Goal: Transaction & Acquisition: Purchase product/service

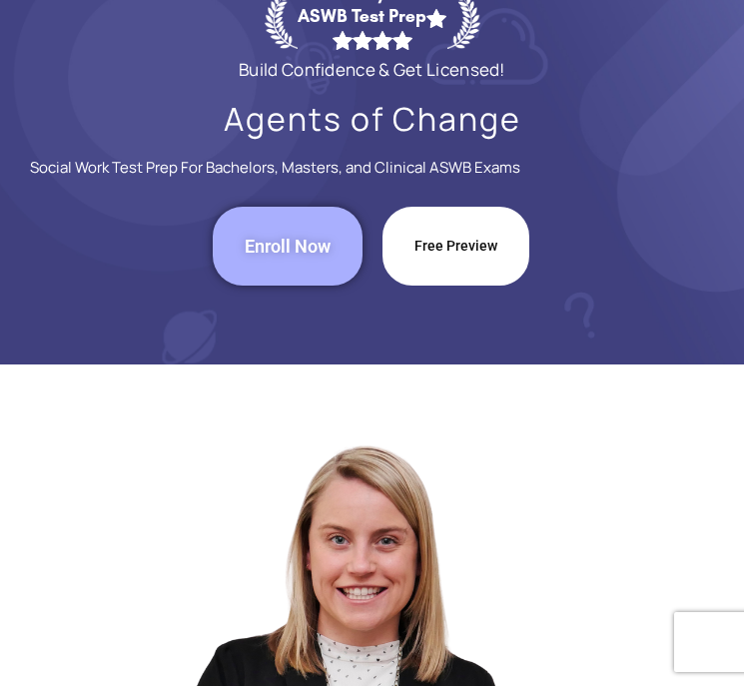
scroll to position [102, 0]
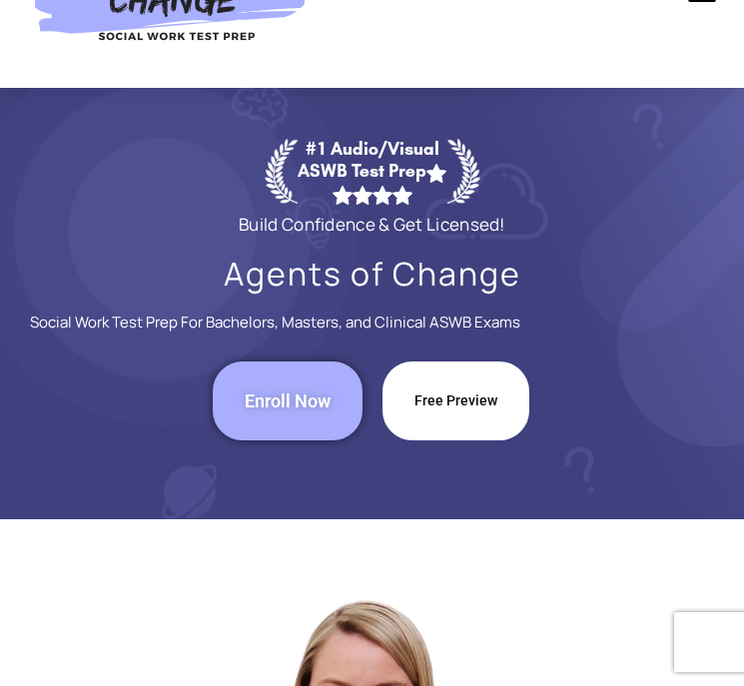
click at [309, 415] on link "Enroll Now" at bounding box center [288, 400] width 150 height 79
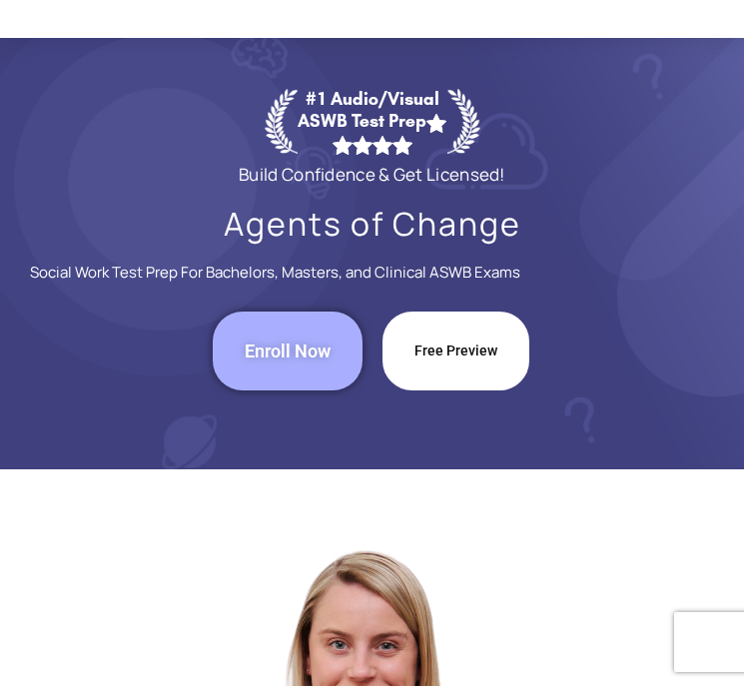
scroll to position [167, 0]
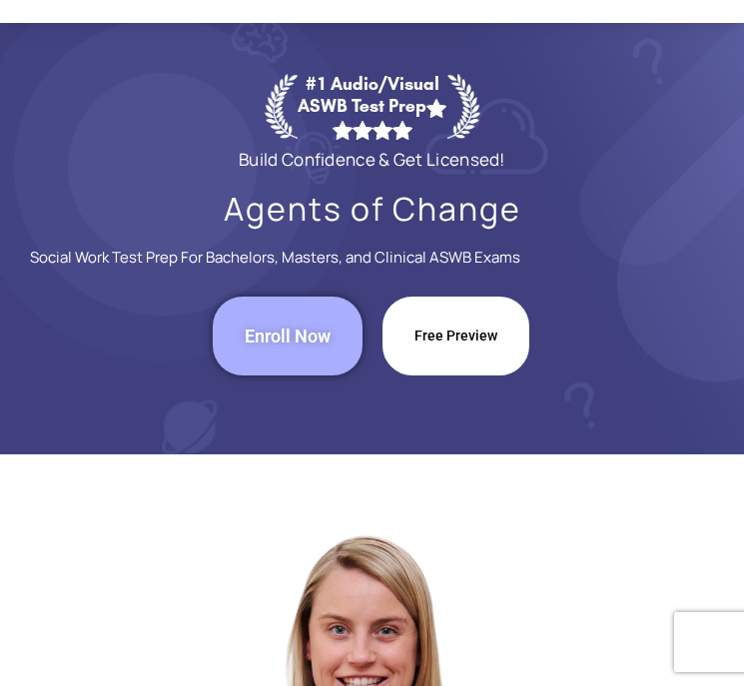
click at [455, 351] on link "Free Preview" at bounding box center [455, 336] width 147 height 79
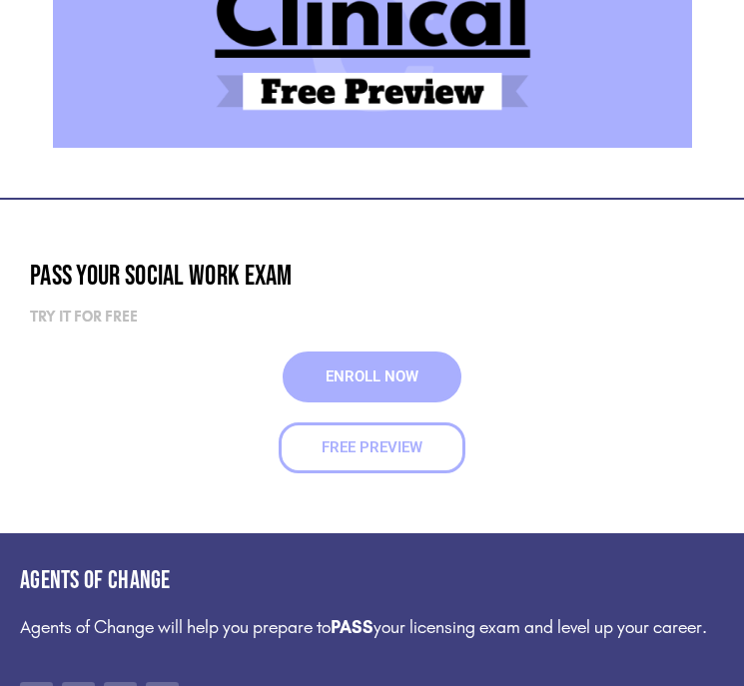
scroll to position [1387, 0]
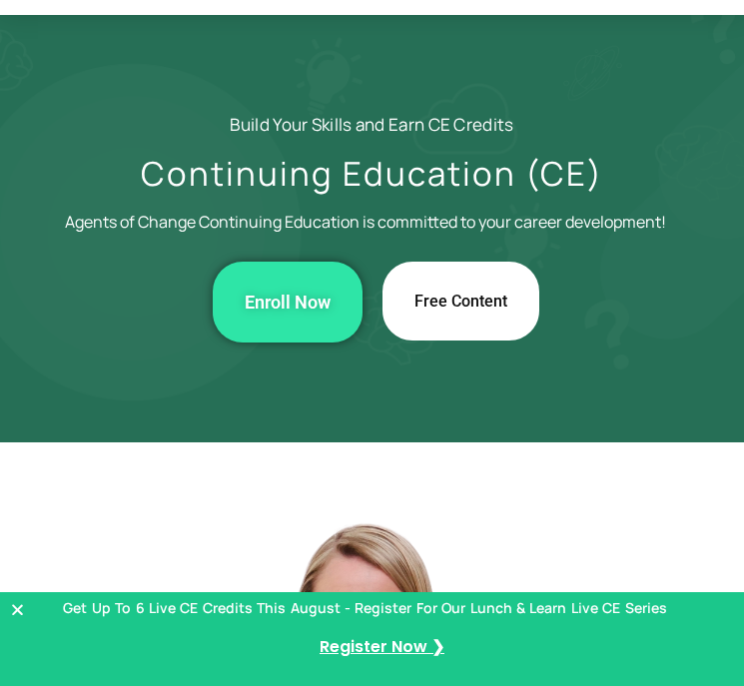
scroll to position [200, 0]
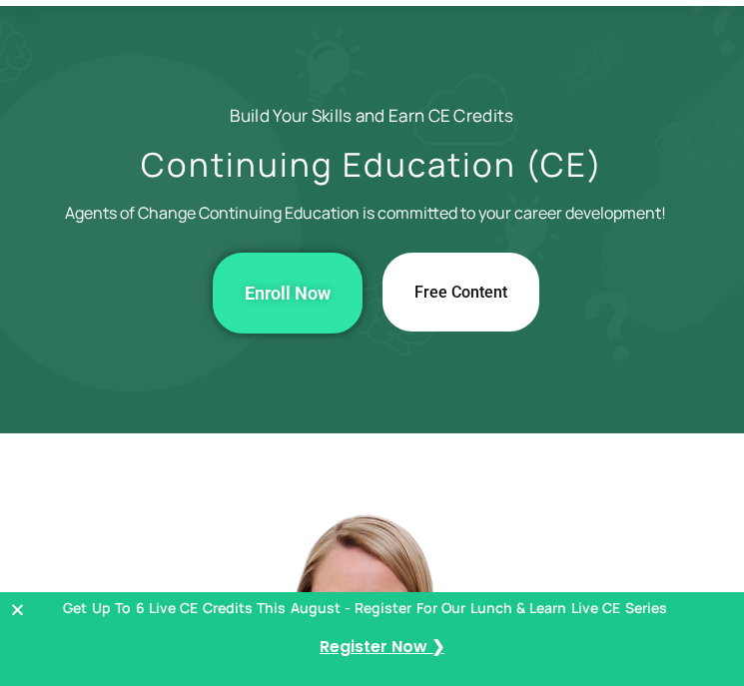
click at [306, 295] on span "Enroll Now" at bounding box center [288, 293] width 86 height 17
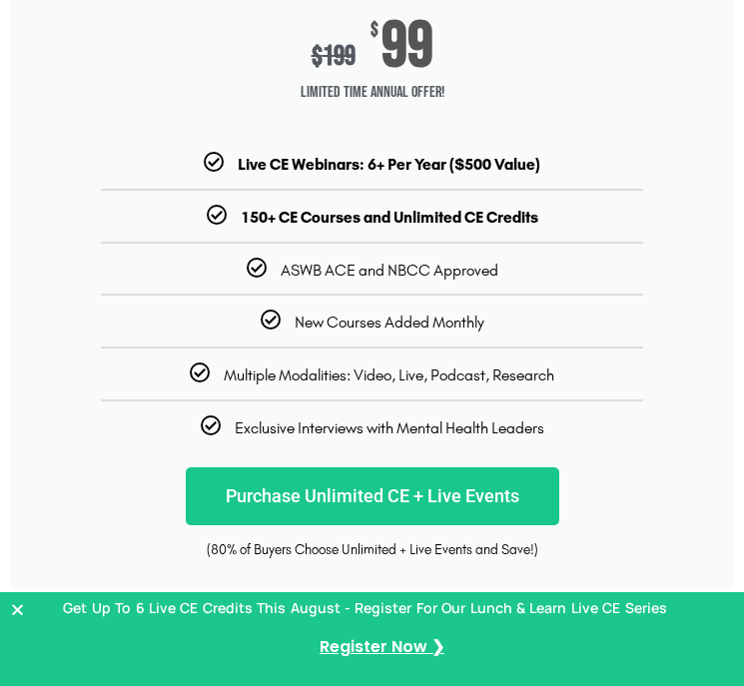
scroll to position [396, 0]
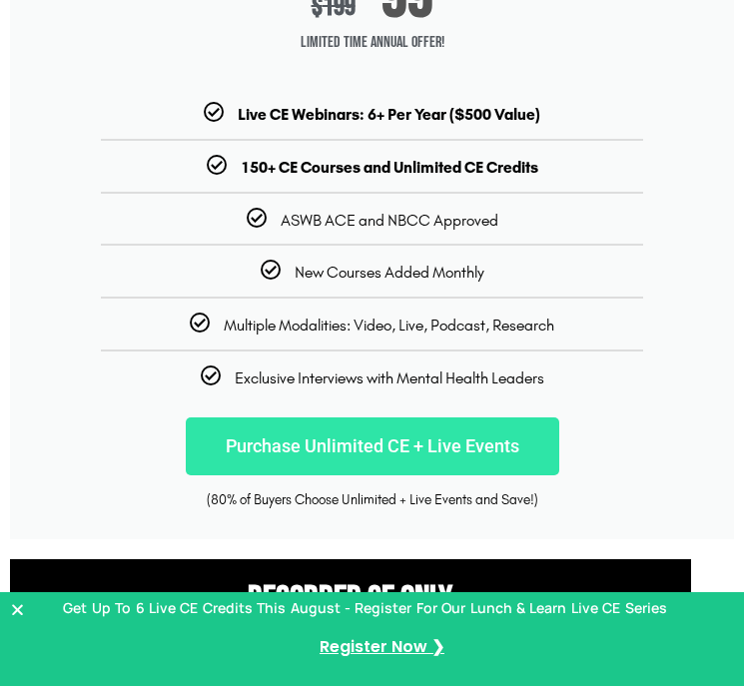
click at [436, 435] on link "Purchase Unlimited CE + Live Events" at bounding box center [372, 446] width 373 height 58
